Goal: Information Seeking & Learning: Learn about a topic

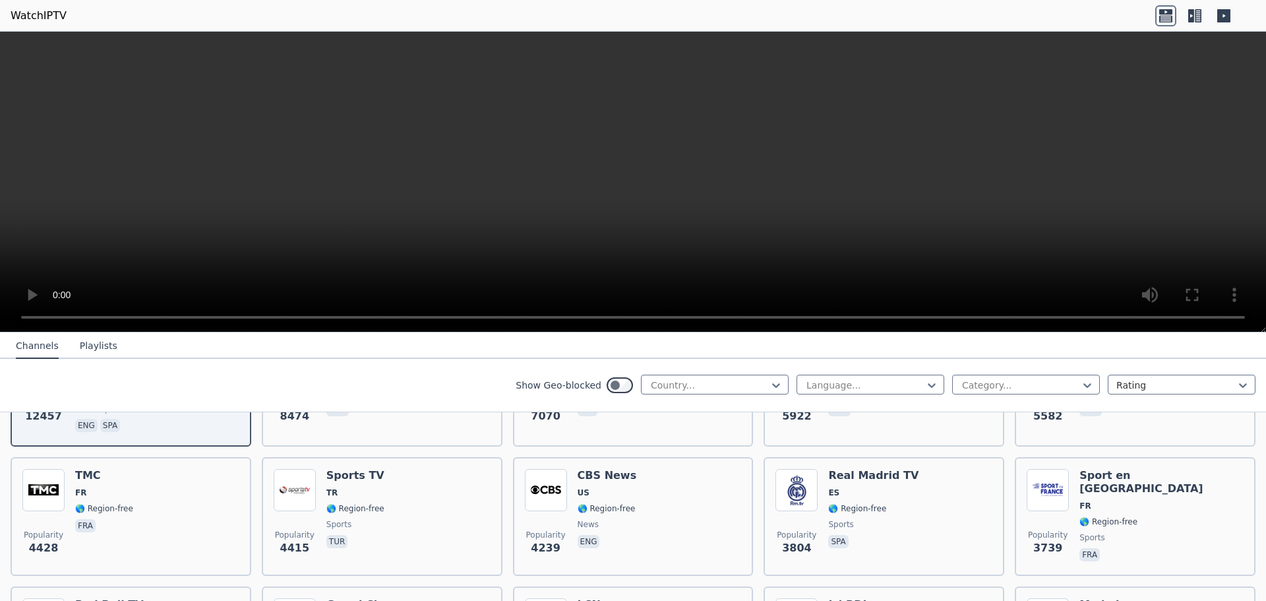
scroll to position [264, 0]
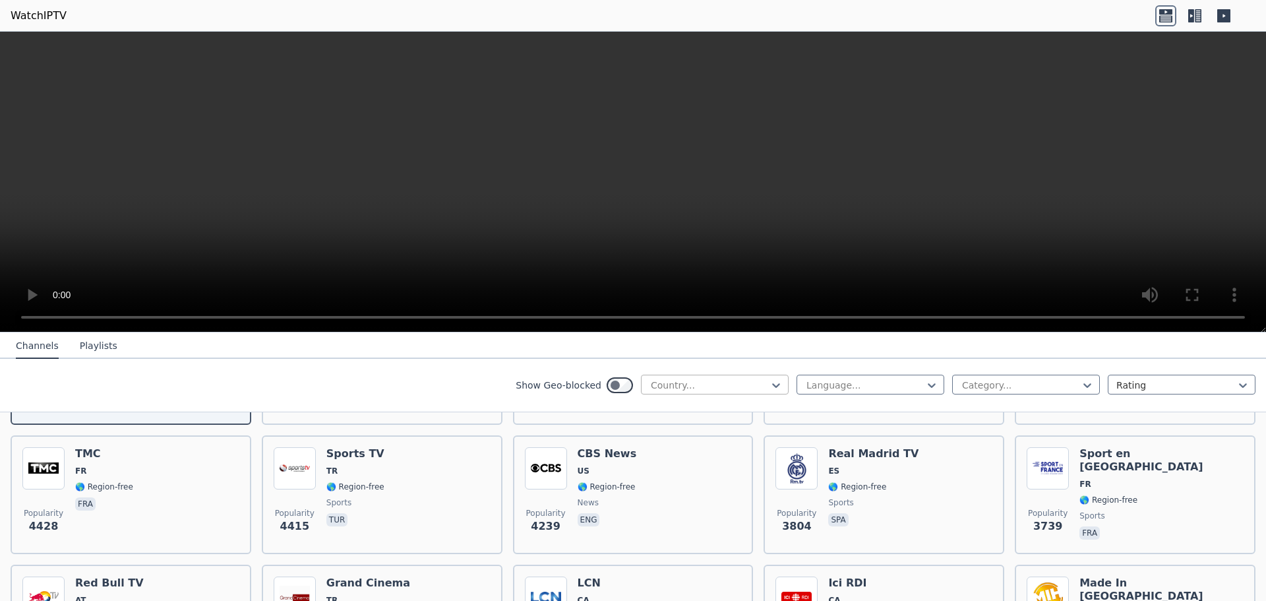
click at [686, 391] on div at bounding box center [709, 384] width 120 height 13
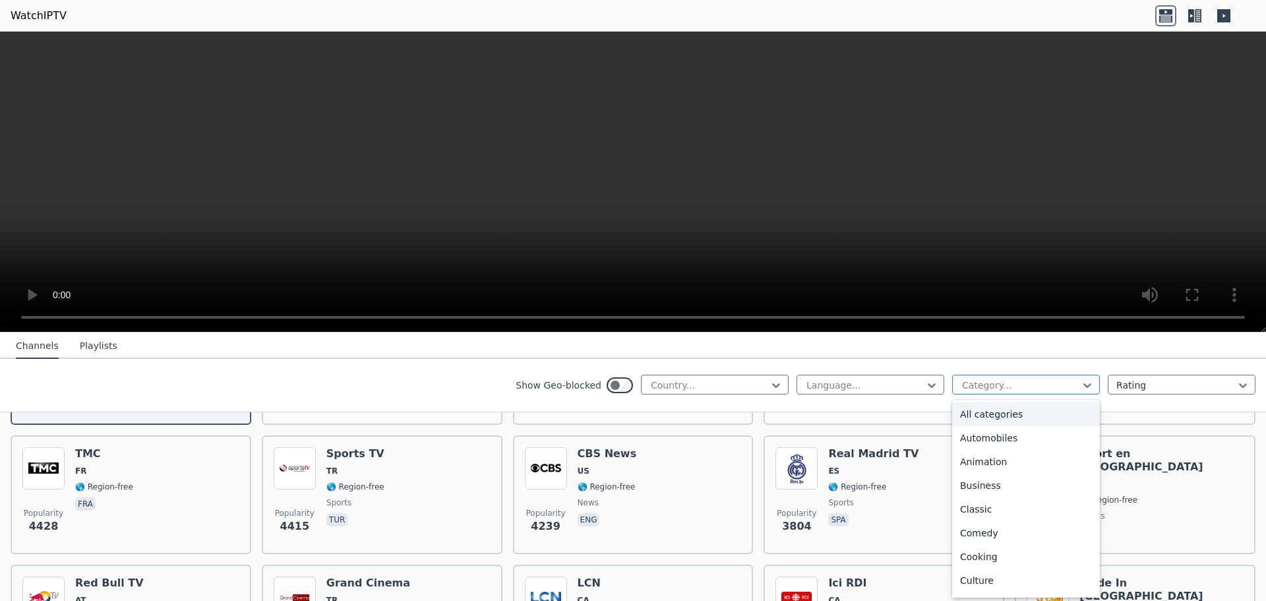
click at [968, 383] on div at bounding box center [1020, 384] width 120 height 13
click at [982, 540] on div "Sports" at bounding box center [1026, 535] width 148 height 24
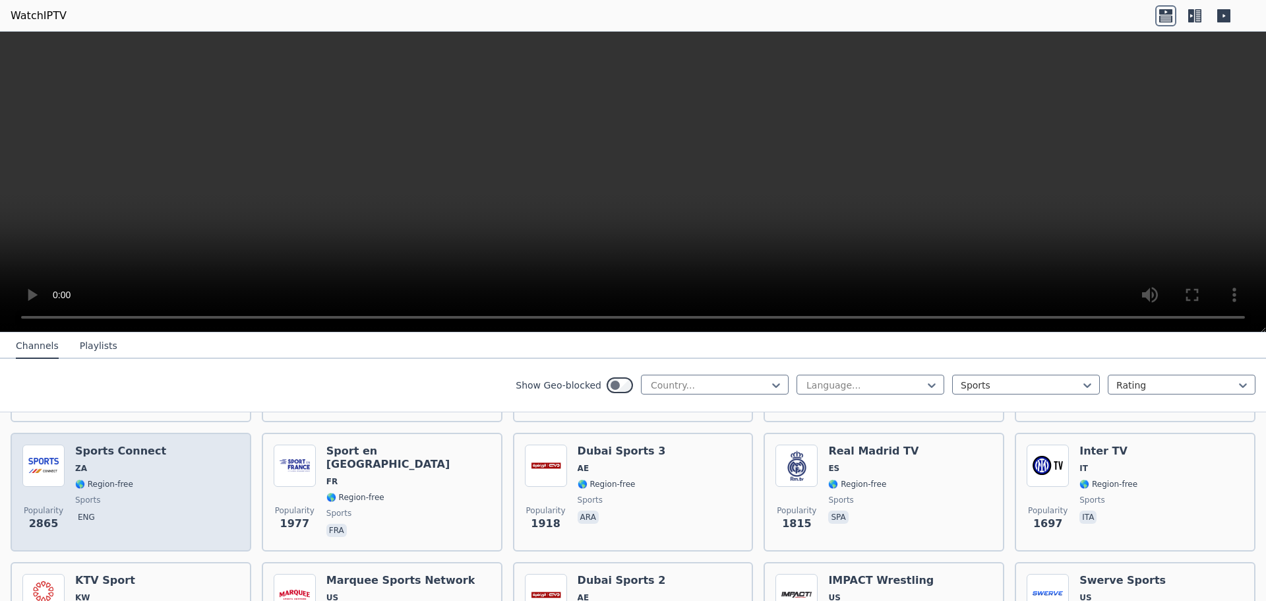
click at [206, 468] on div "Popularity 2865 Sports Connect ZA 🌎 Region-free sports eng" at bounding box center [130, 491] width 217 height 95
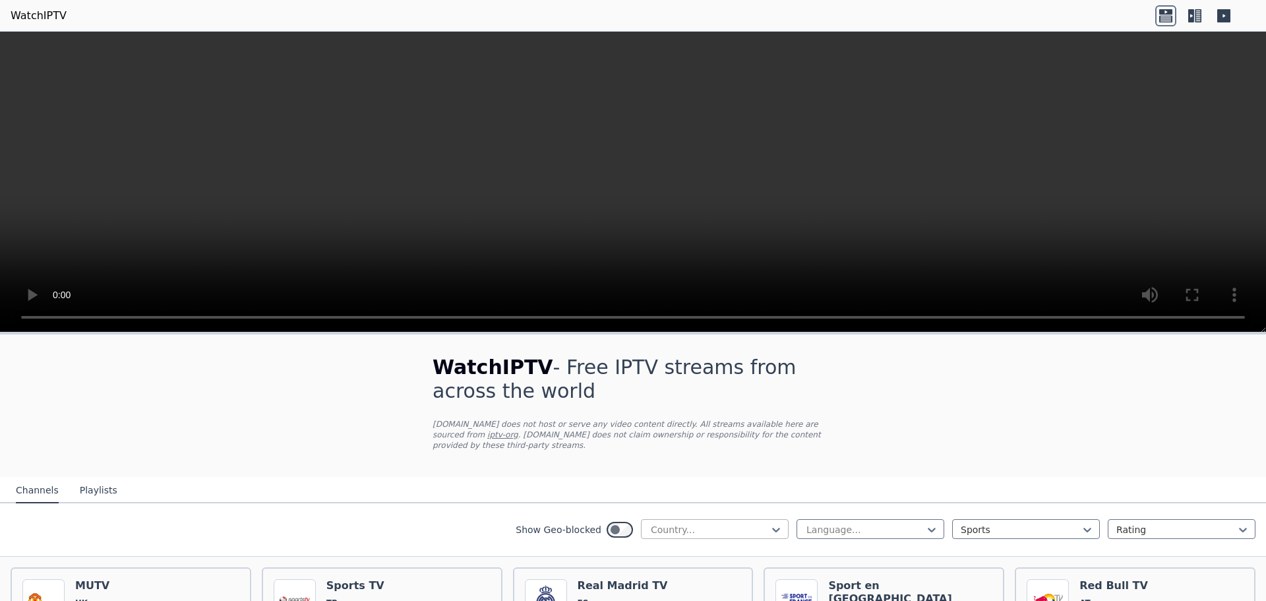
click at [742, 523] on div at bounding box center [709, 529] width 120 height 13
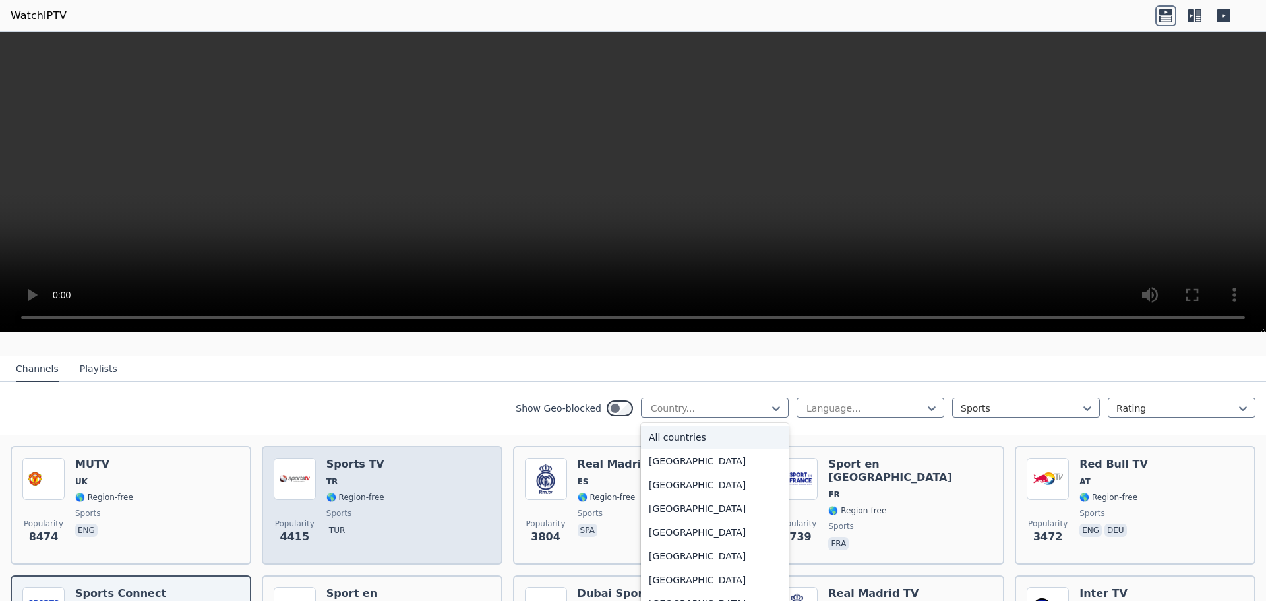
scroll to position [132, 0]
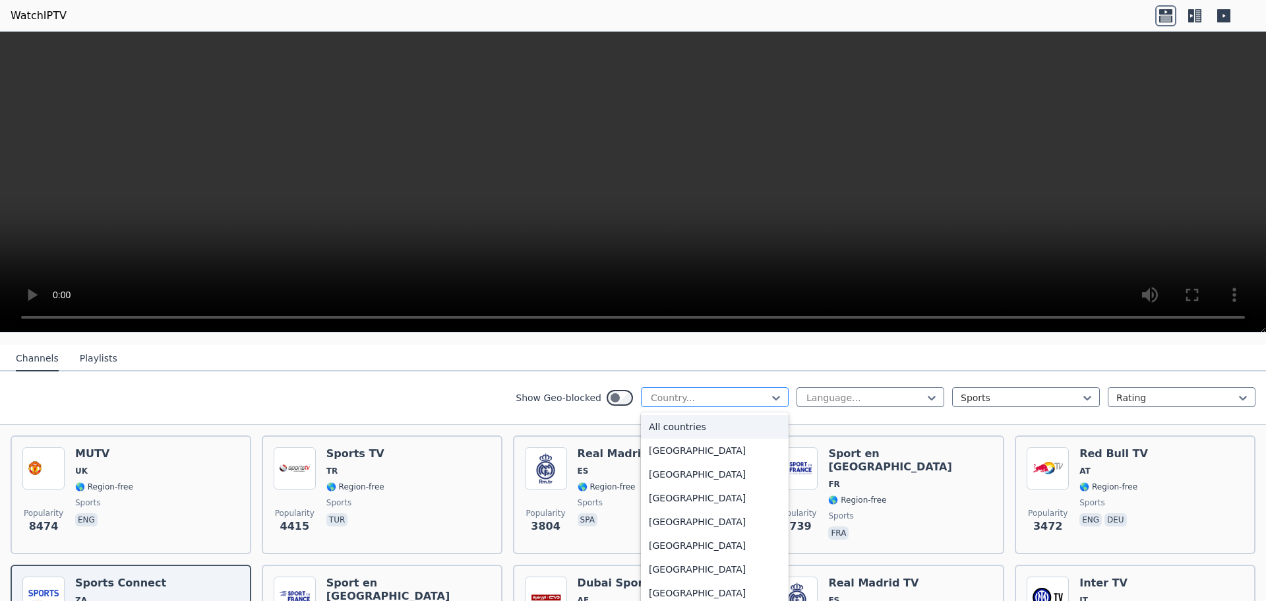
click at [715, 391] on div at bounding box center [709, 397] width 120 height 13
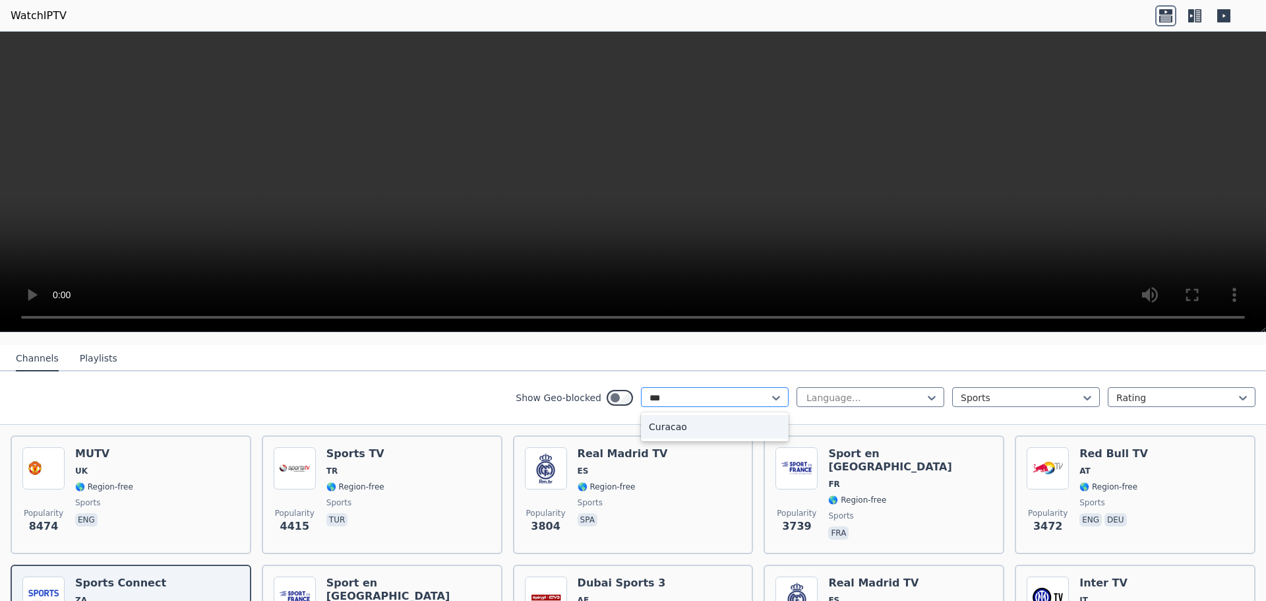
type input "****"
click at [672, 415] on div "Curacao" at bounding box center [715, 427] width 148 height 24
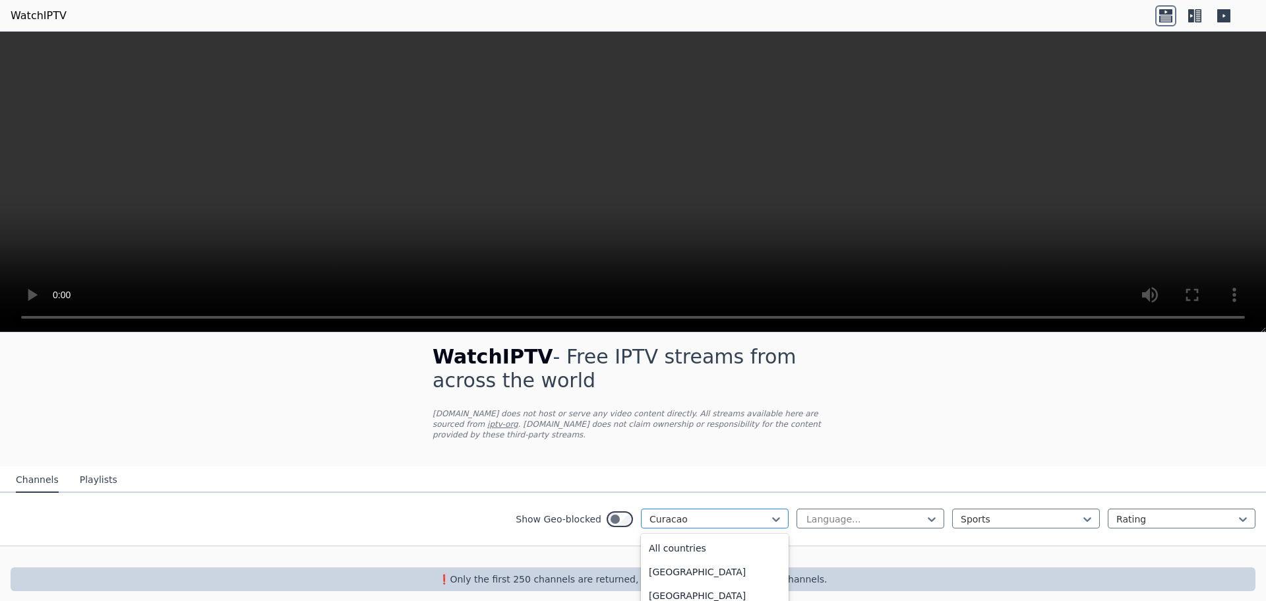
click at [649, 508] on div "option Curacao, selected. 206 results available. Use Up and Down to choose opti…" at bounding box center [715, 518] width 148 height 20
type input "*****"
click at [670, 536] on div "[GEOGRAPHIC_DATA]" at bounding box center [715, 548] width 148 height 24
